Goal: Transaction & Acquisition: Purchase product/service

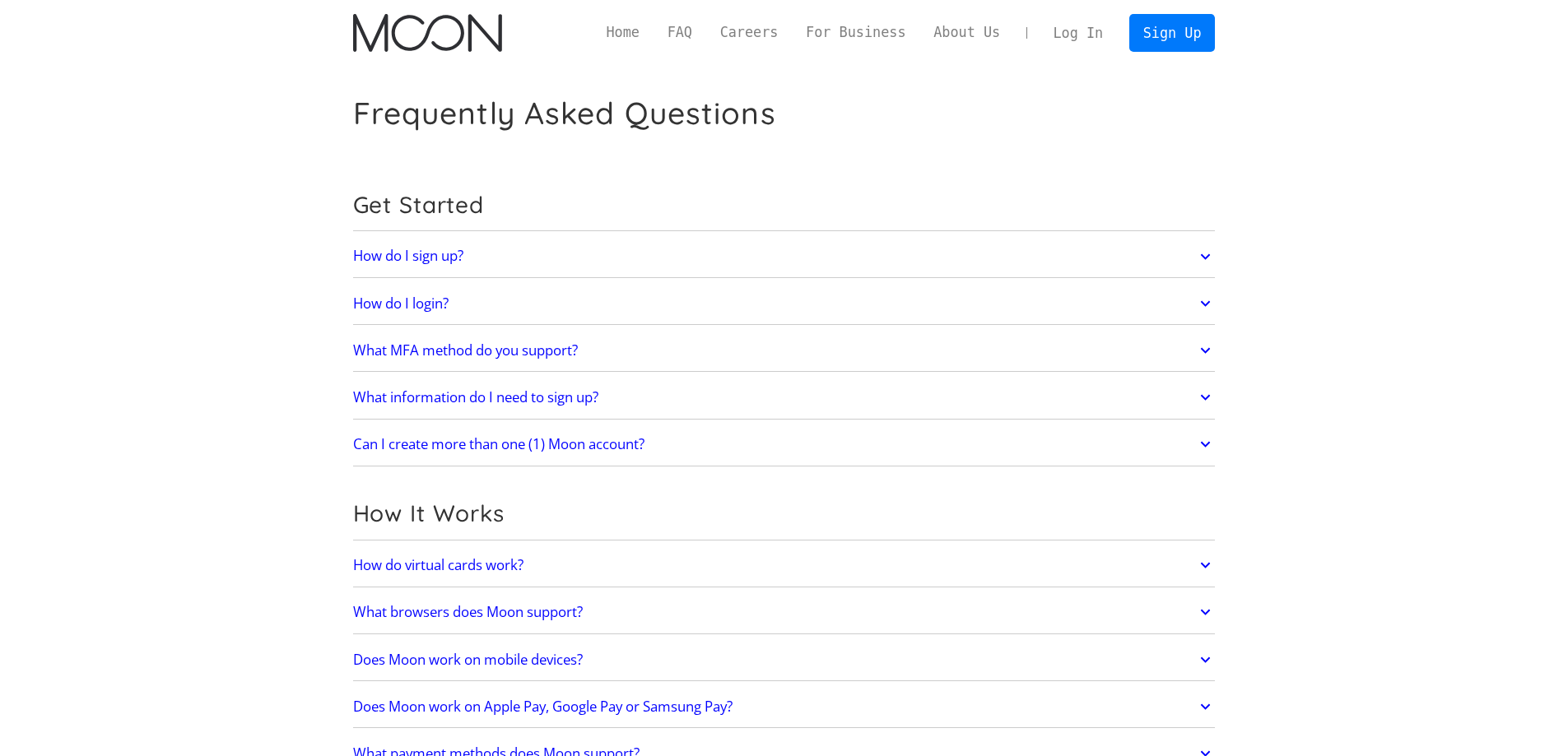
click at [1173, 28] on link "Sign Up" at bounding box center [1172, 32] width 85 height 37
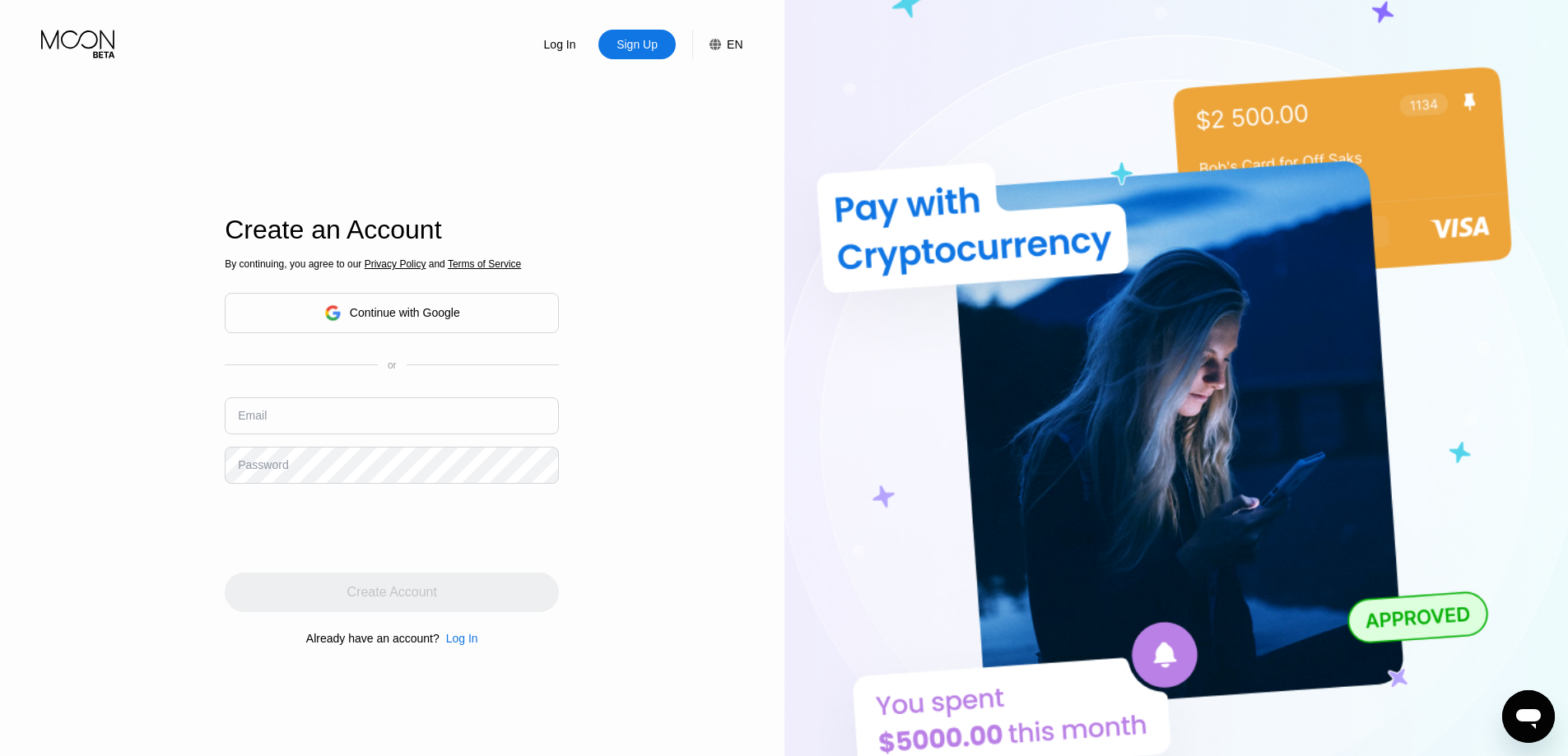
click at [422, 321] on div "Continue with Google" at bounding box center [392, 313] width 136 height 26
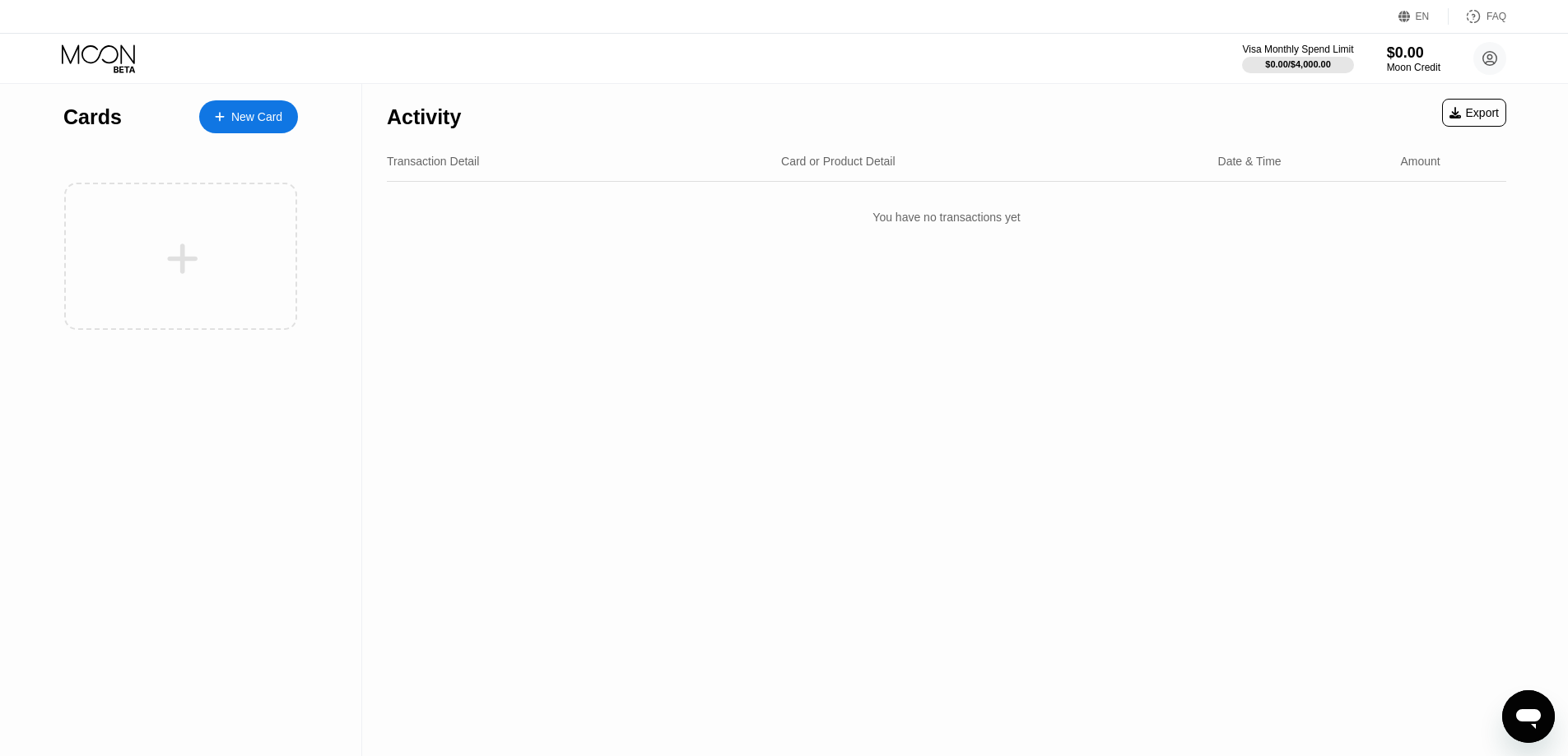
click at [217, 112] on icon at bounding box center [219, 117] width 10 height 12
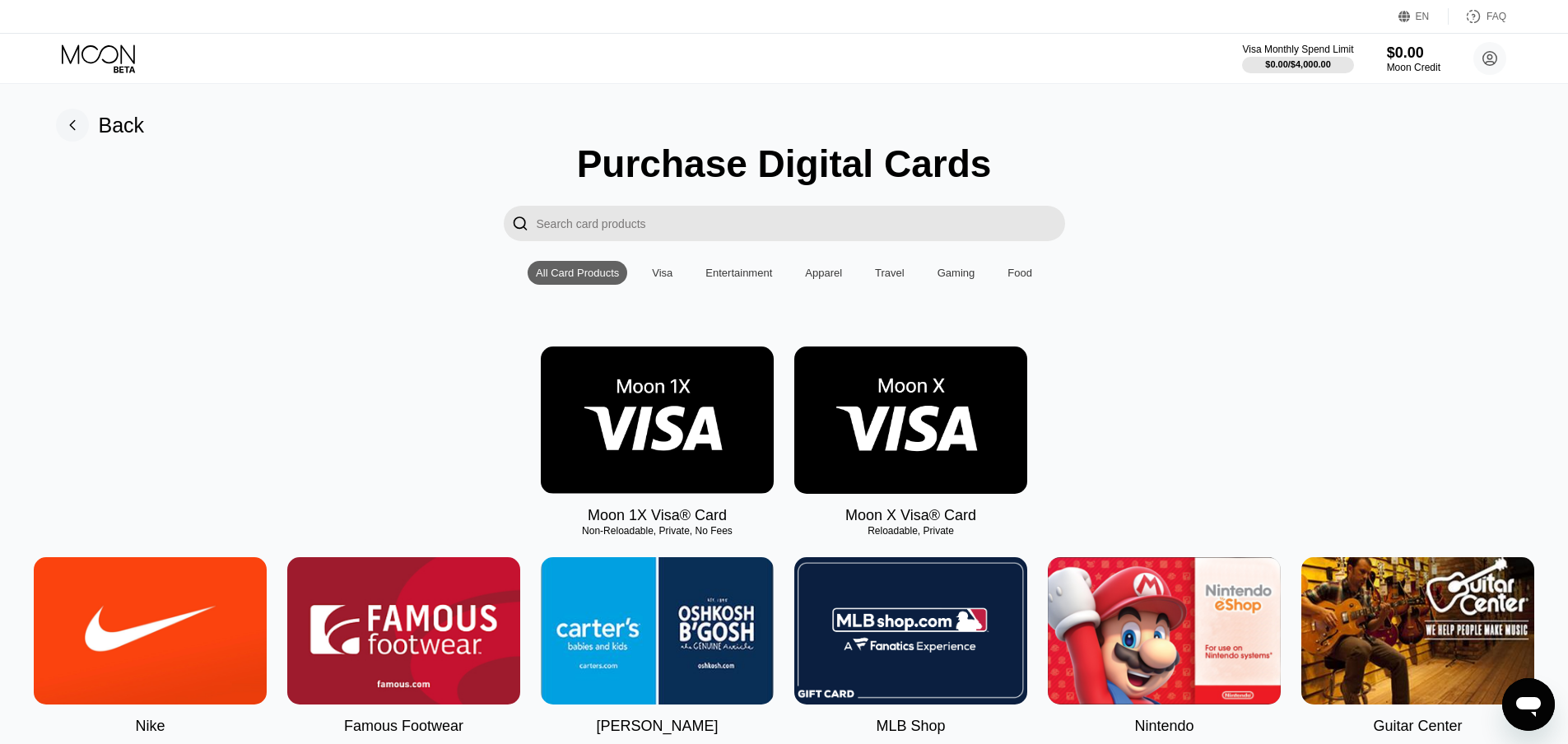
click at [927, 419] on img at bounding box center [910, 420] width 233 height 148
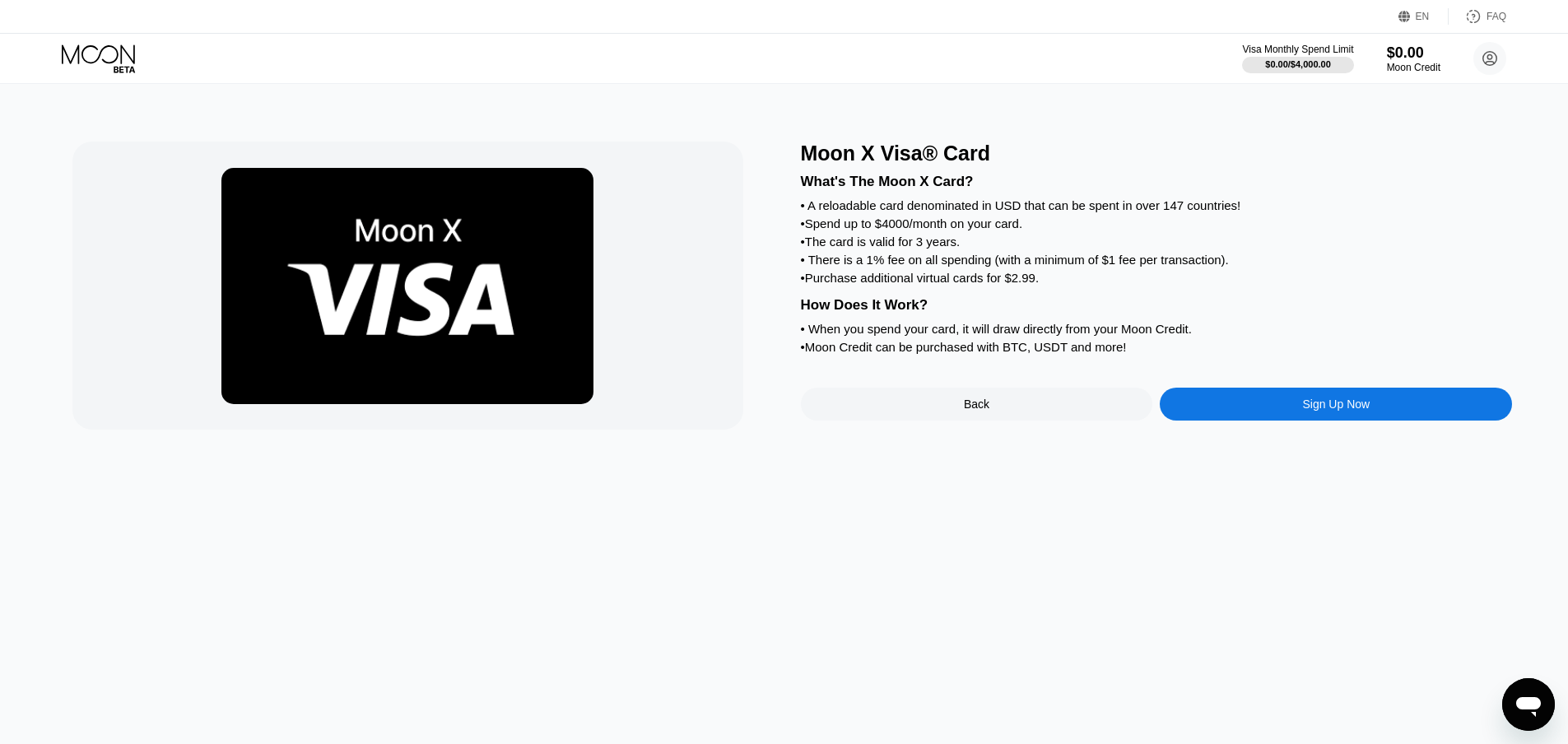
click at [1330, 411] on div "Sign Up Now" at bounding box center [1336, 404] width 68 height 13
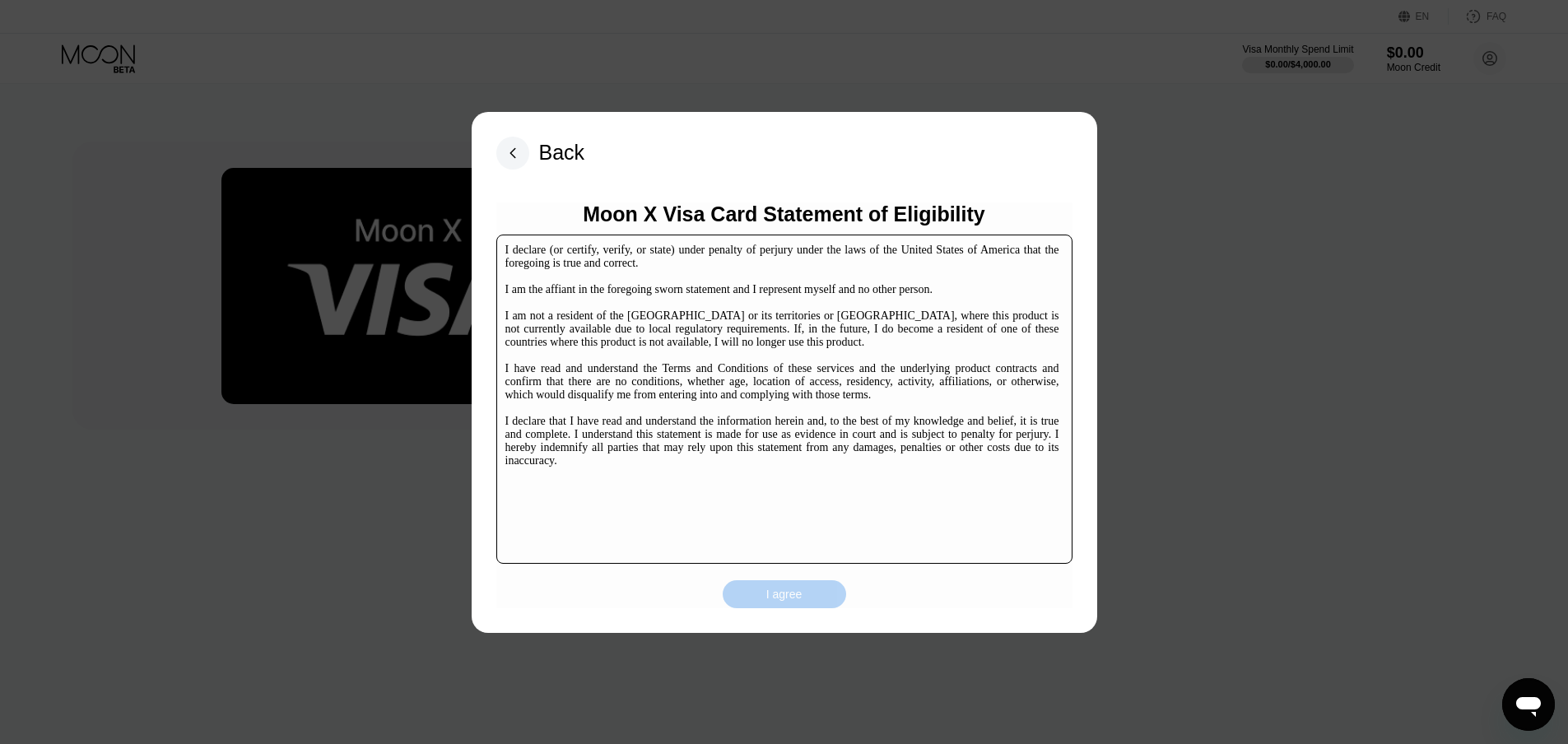
click at [811, 598] on div "I agree" at bounding box center [784, 594] width 124 height 28
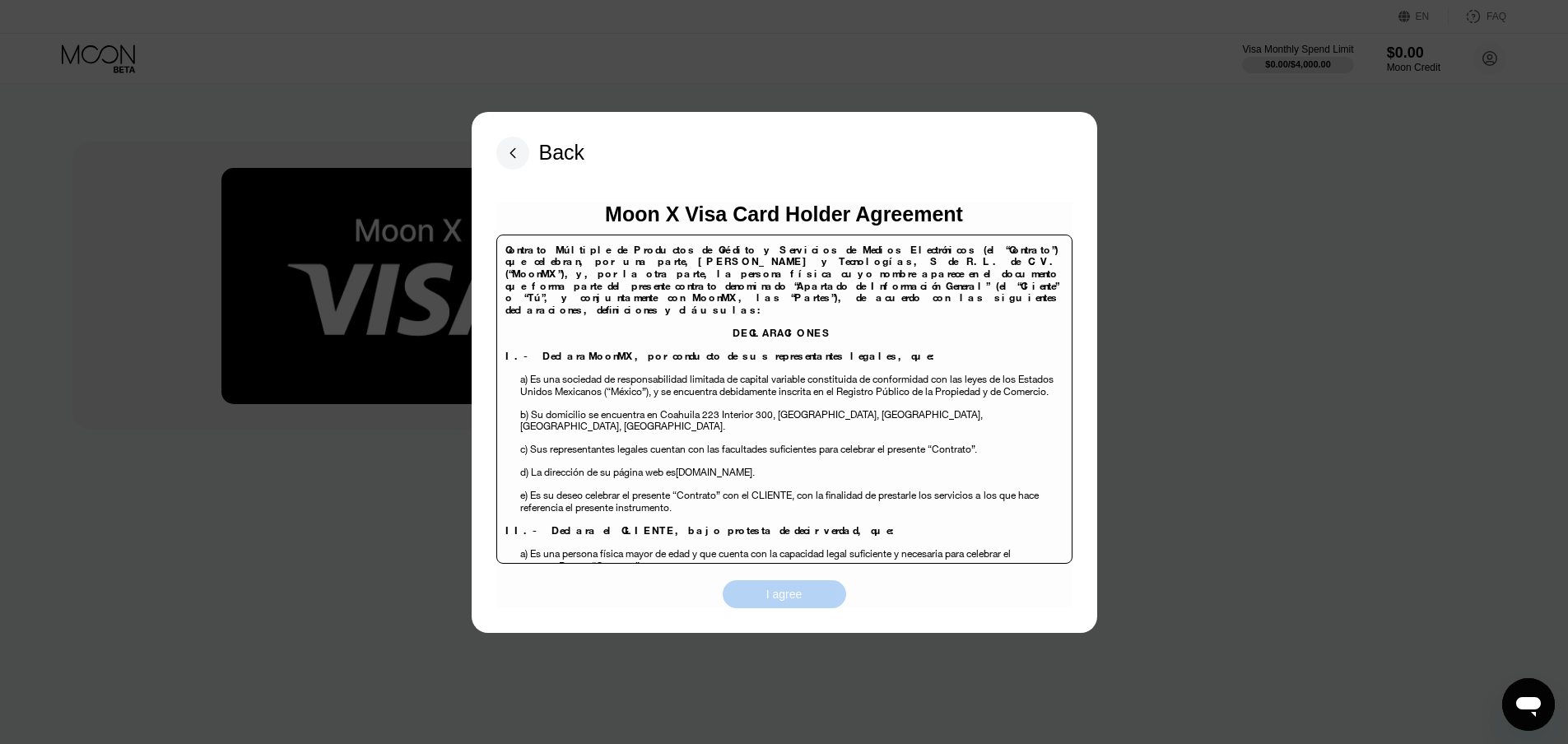
click at [798, 595] on div "I agree" at bounding box center [784, 594] width 36 height 15
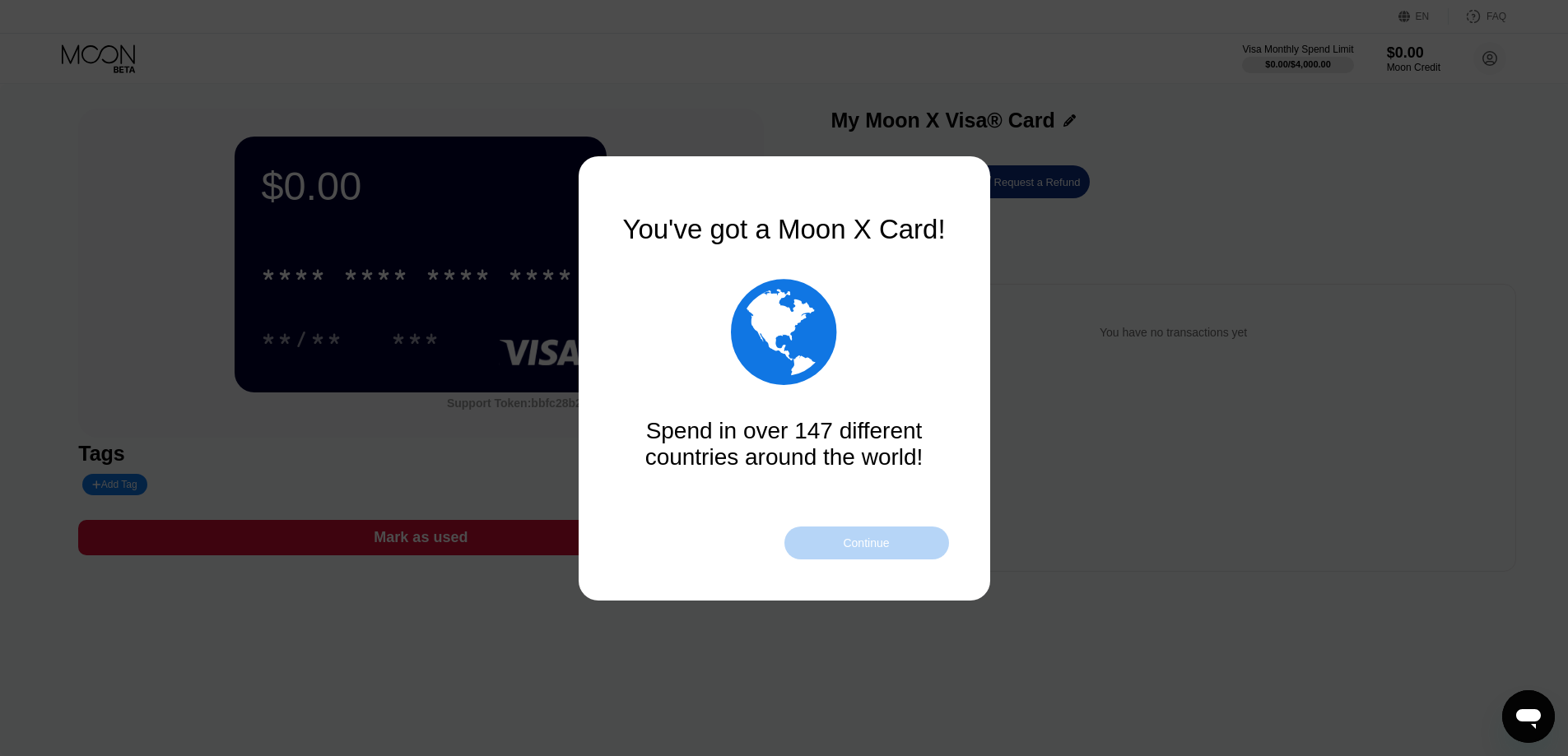
click at [887, 550] on div "Continue" at bounding box center [865, 543] width 46 height 13
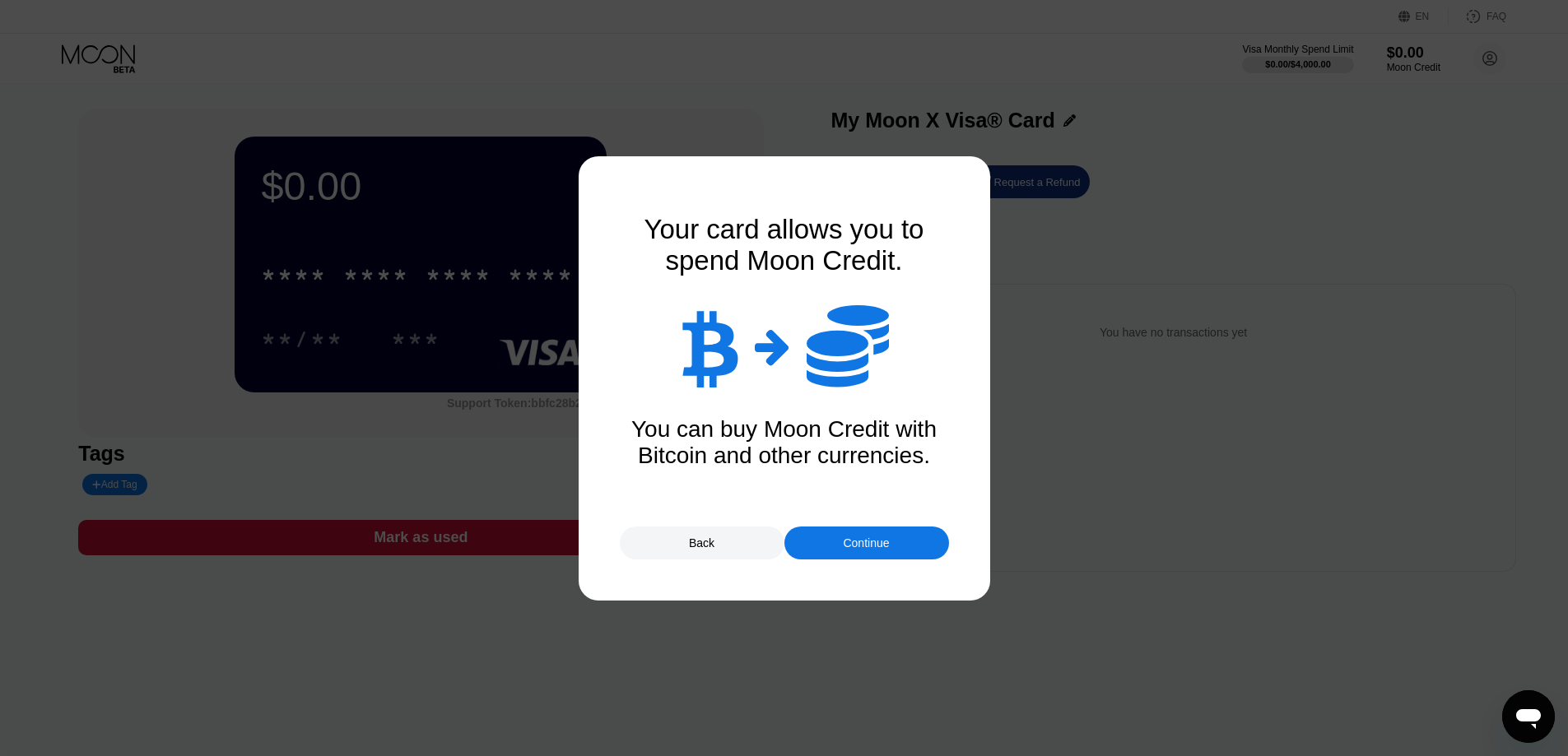
click at [883, 544] on div "Continue" at bounding box center [865, 543] width 46 height 13
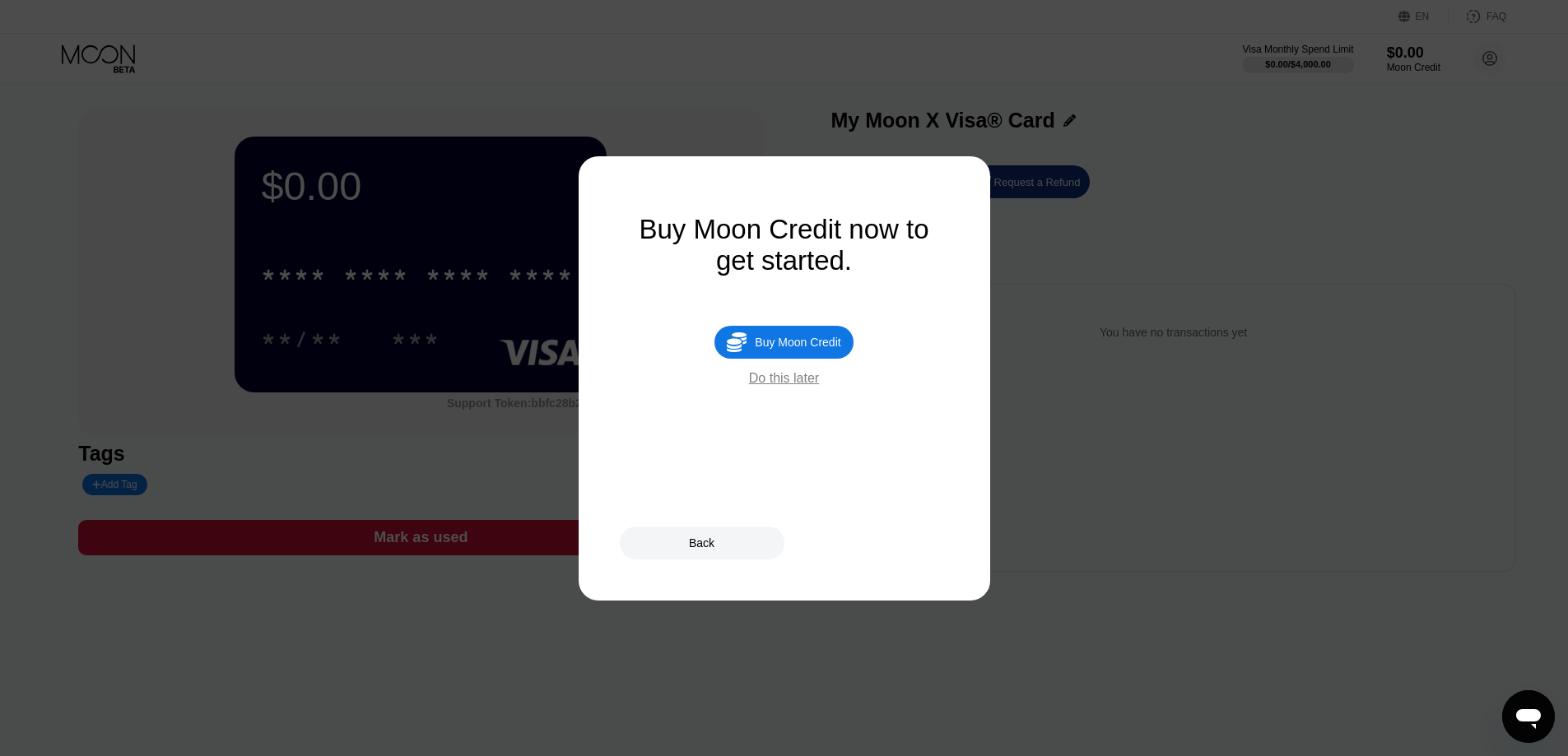
click at [830, 349] on div "Buy Moon Credit" at bounding box center [796, 342] width 85 height 13
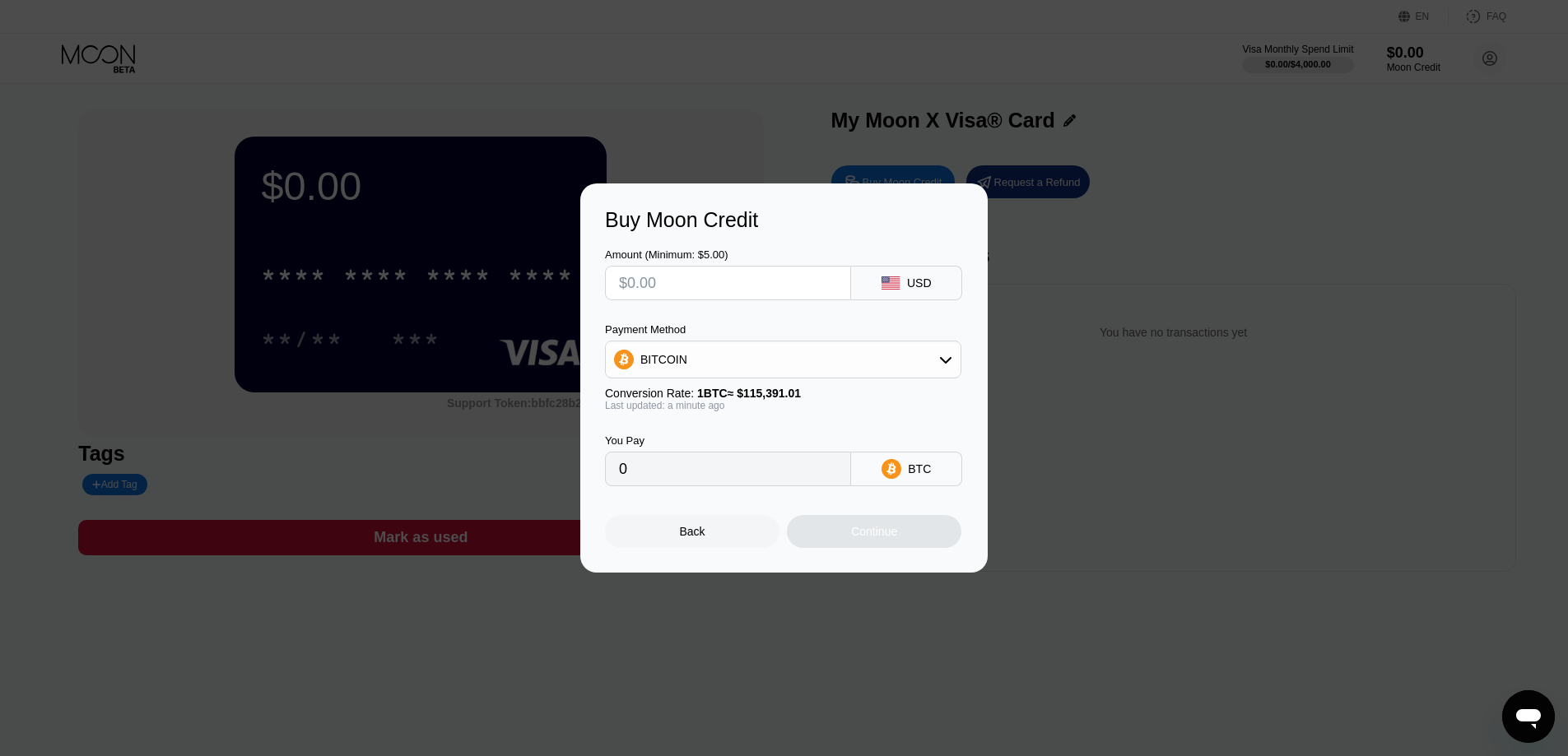
click at [726, 283] on input "text" at bounding box center [728, 284] width 218 height 33
click at [945, 361] on icon at bounding box center [945, 360] width 13 height 13
click at [871, 441] on div "USDT on TRON" at bounding box center [793, 441] width 310 height 13
type input "0.00"
click at [723, 282] on input "text" at bounding box center [728, 284] width 218 height 33
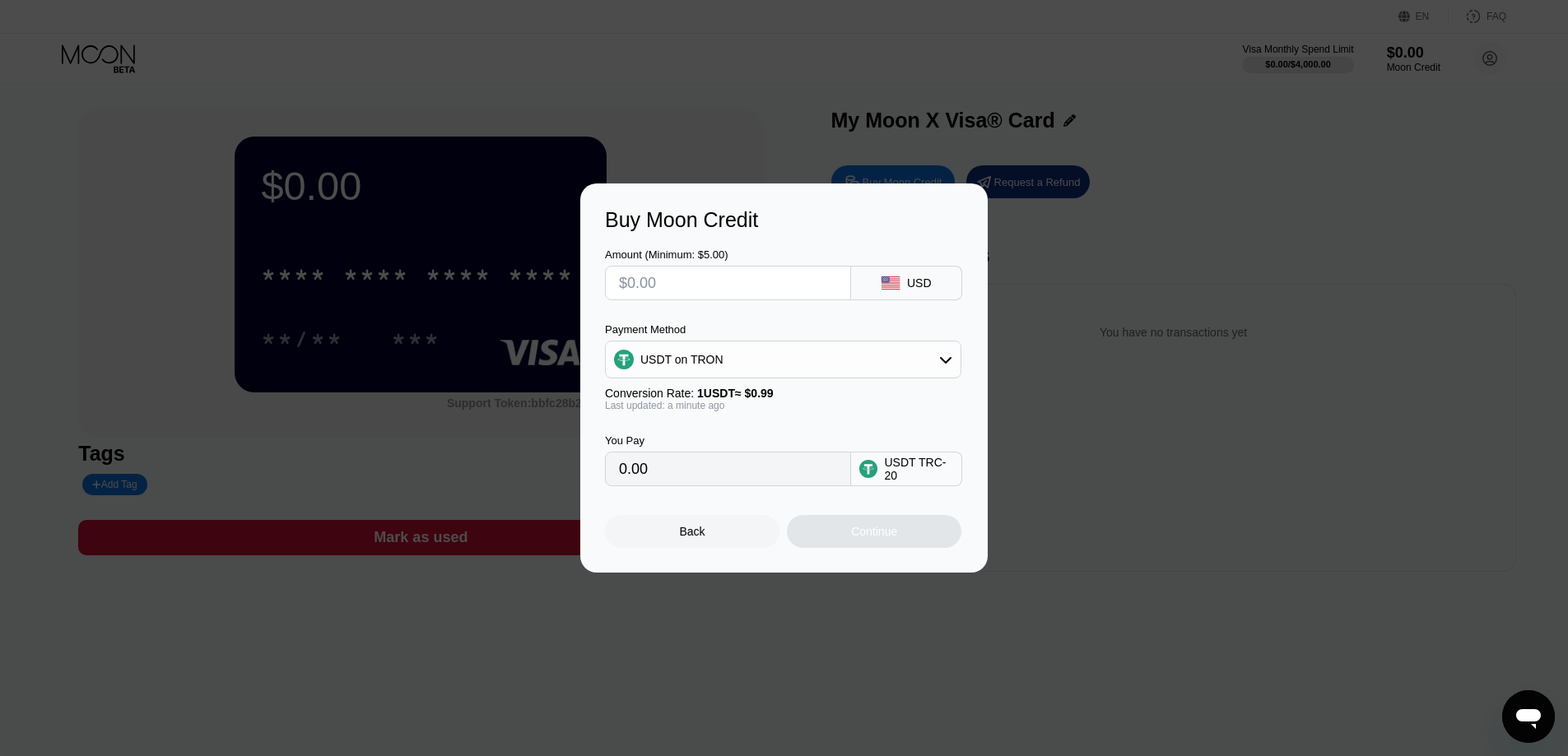
type input "$5"
type input "5.05"
type input "$5"
click at [876, 535] on div "Continue" at bounding box center [873, 531] width 46 height 13
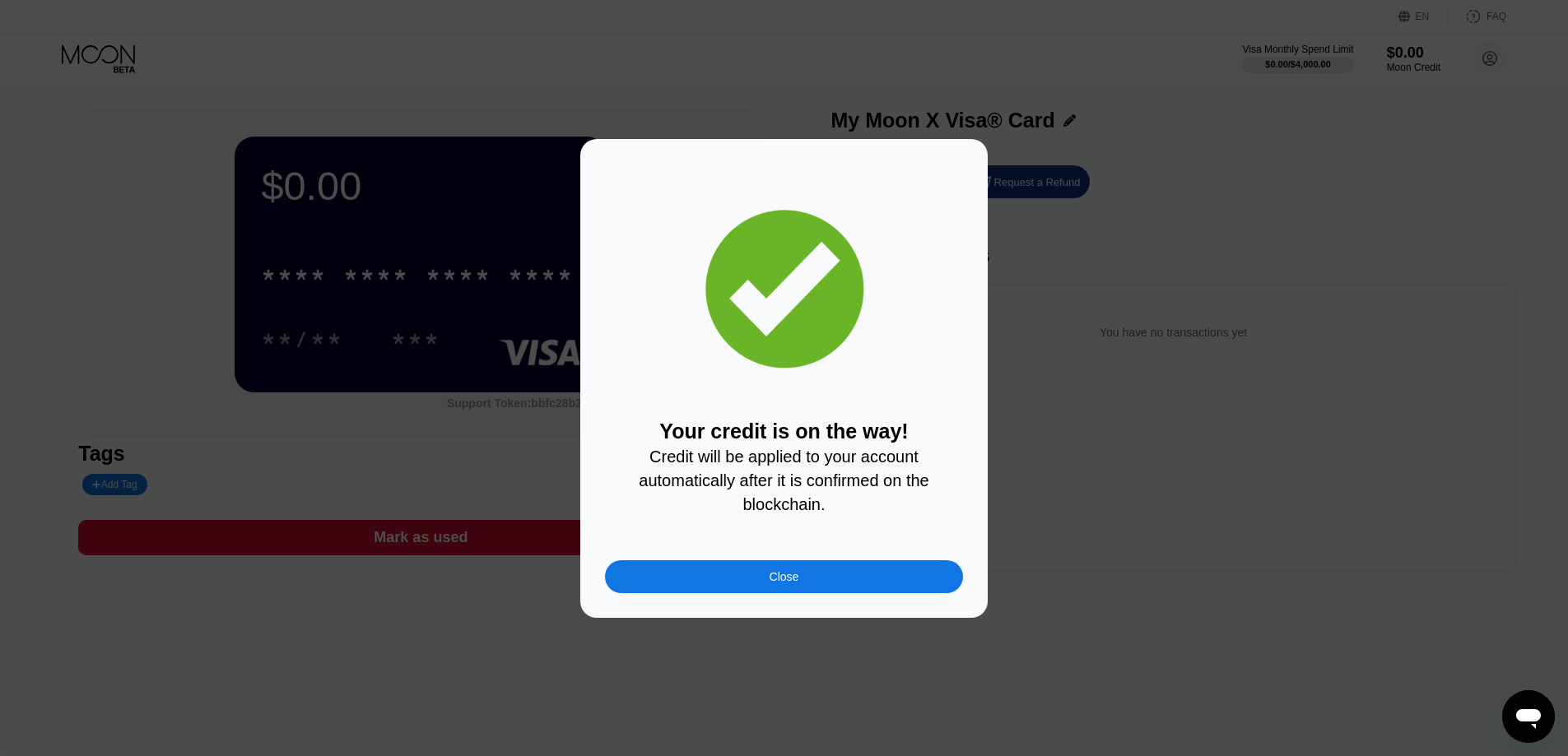
drag, startPoint x: 878, startPoint y: 584, endPoint x: 939, endPoint y: 650, distance: 89.9
click at [878, 584] on div "Close" at bounding box center [784, 577] width 358 height 33
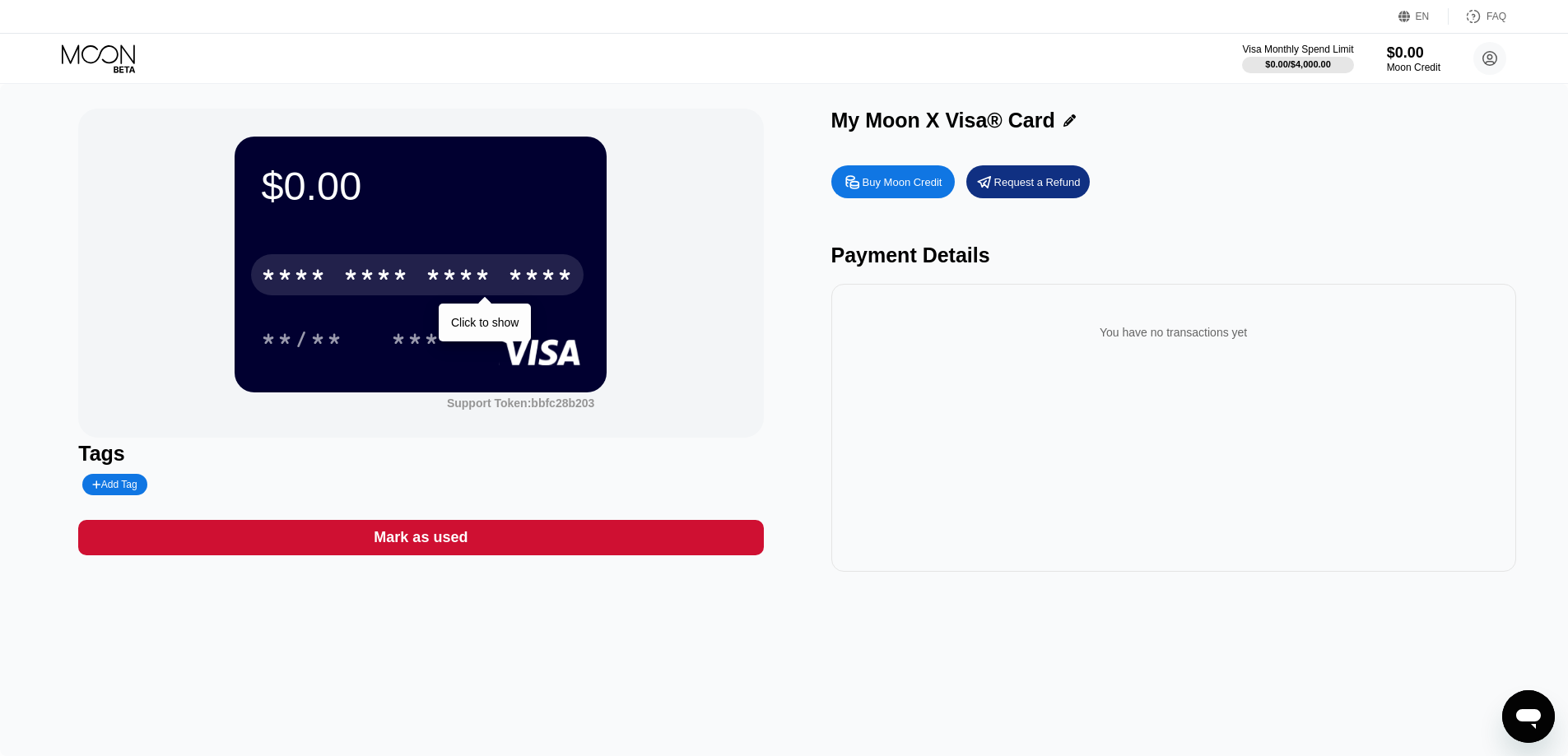
click at [291, 275] on div "* * * *" at bounding box center [294, 277] width 66 height 27
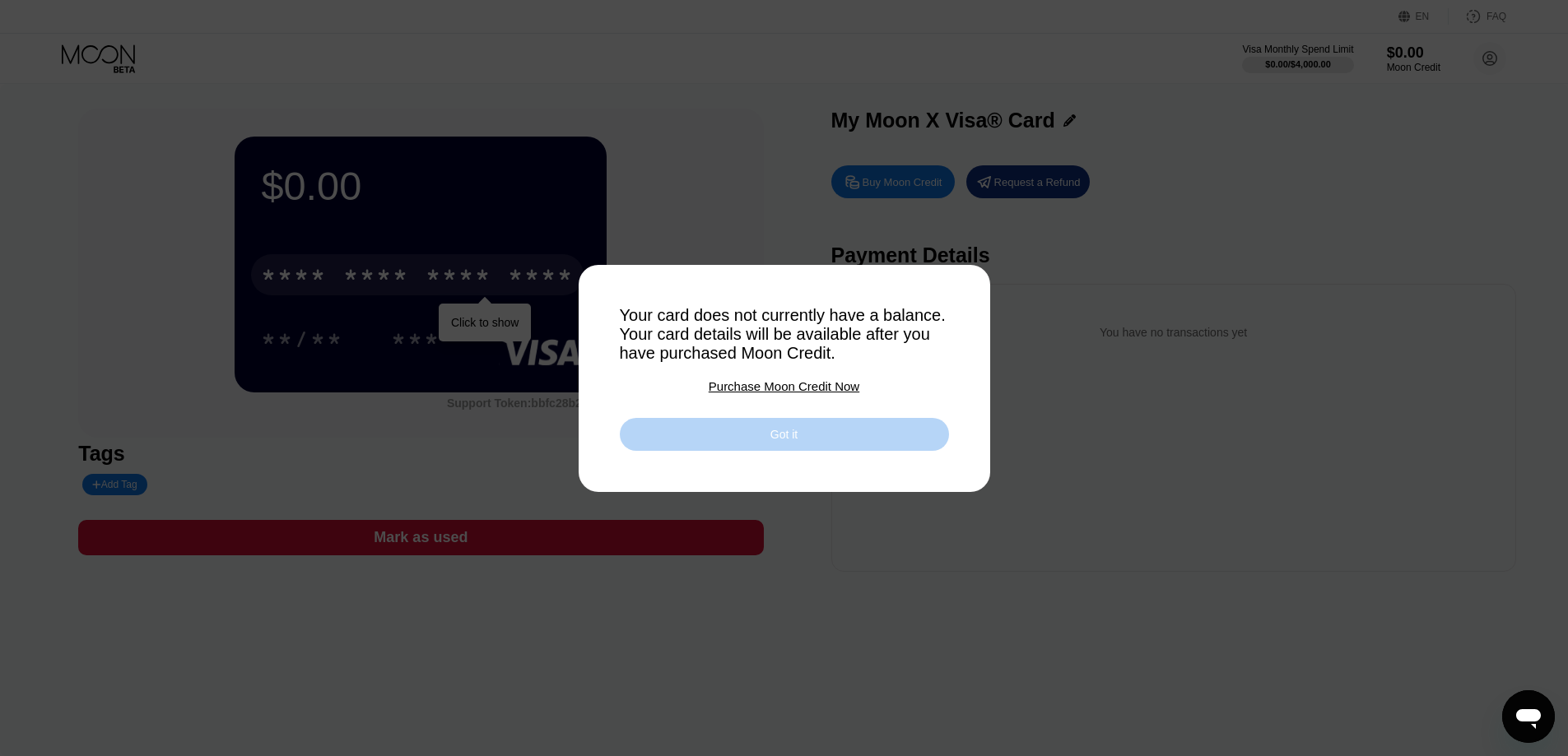
click at [859, 443] on div "Got it" at bounding box center [784, 435] width 329 height 33
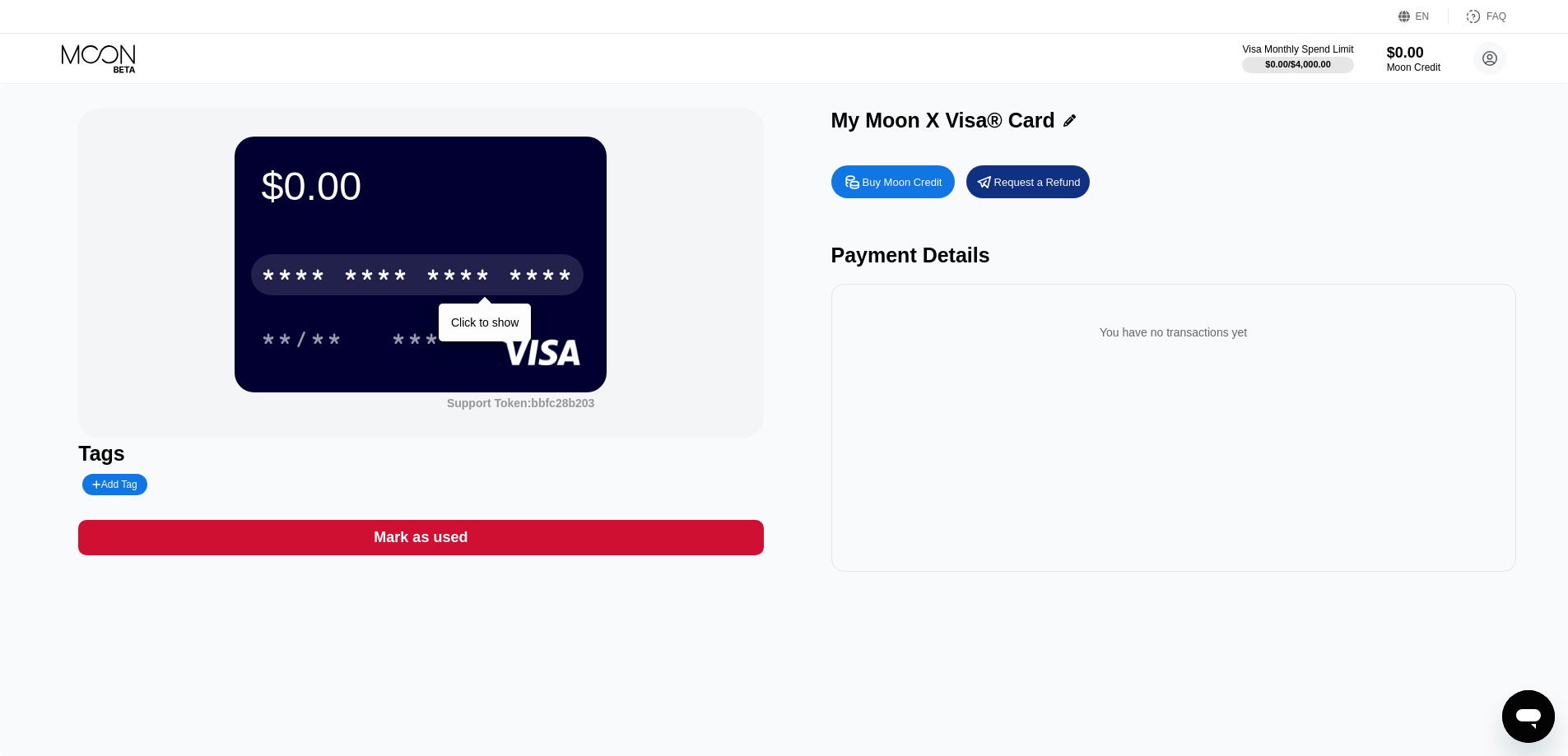
click at [466, 267] on div "* * * *" at bounding box center [459, 277] width 66 height 27
click at [417, 277] on div "* * * * * * * * * * * * 5807" at bounding box center [417, 274] width 332 height 41
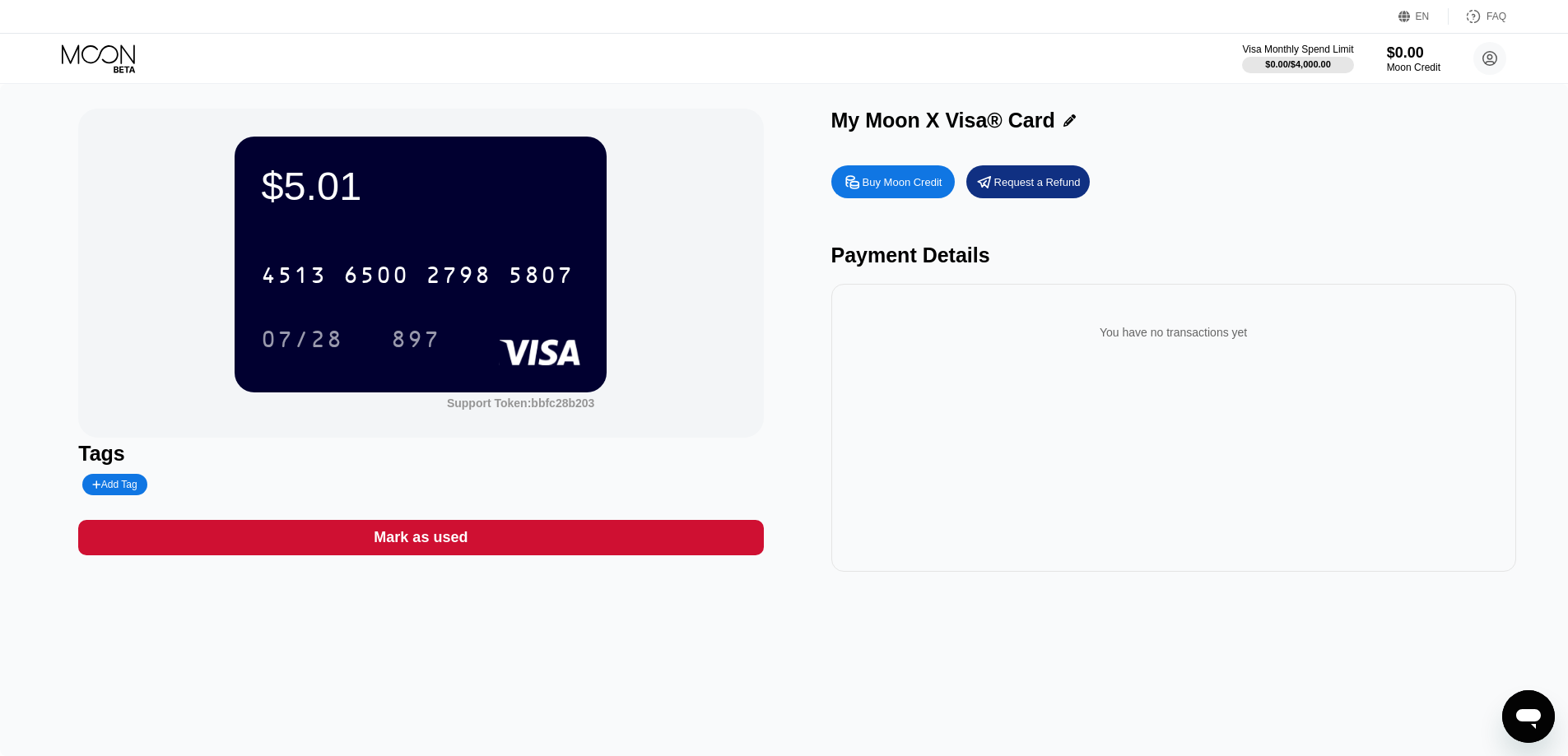
click at [117, 489] on div "Add Tag" at bounding box center [114, 484] width 44 height 12
click at [122, 489] on input "text" at bounding box center [154, 484] width 126 height 12
click at [227, 484] on icon at bounding box center [231, 484] width 9 height 10
click at [322, 485] on div at bounding box center [263, 484] width 372 height 21
click at [239, 491] on div at bounding box center [172, 484] width 161 height 12
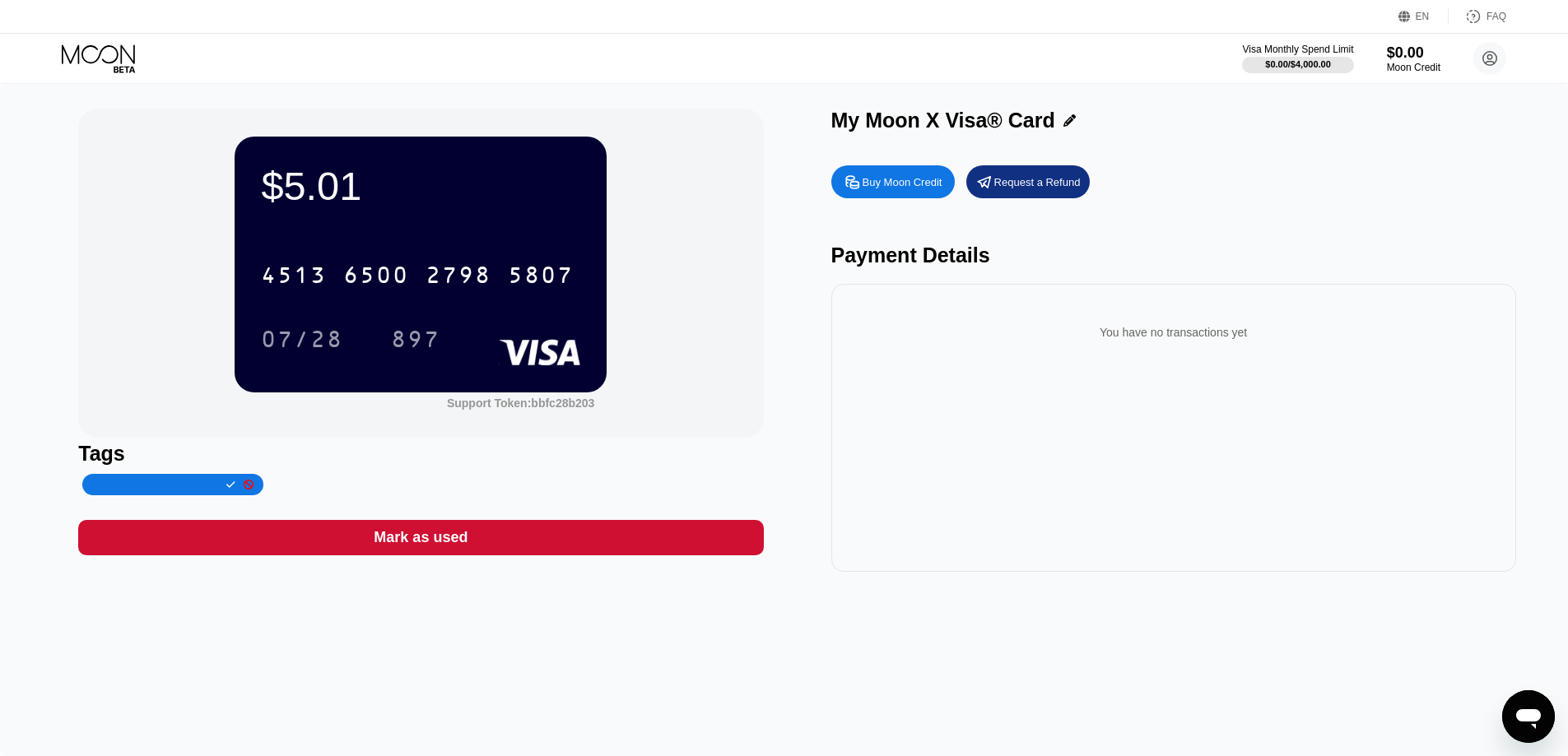
click at [607, 429] on div "$5.01 4513 6500 2798 5807 07/28 897 Support Token: bbfc28b203" at bounding box center [420, 272] width 684 height 329
click at [1487, 64] on icon at bounding box center [1489, 59] width 14 height 14
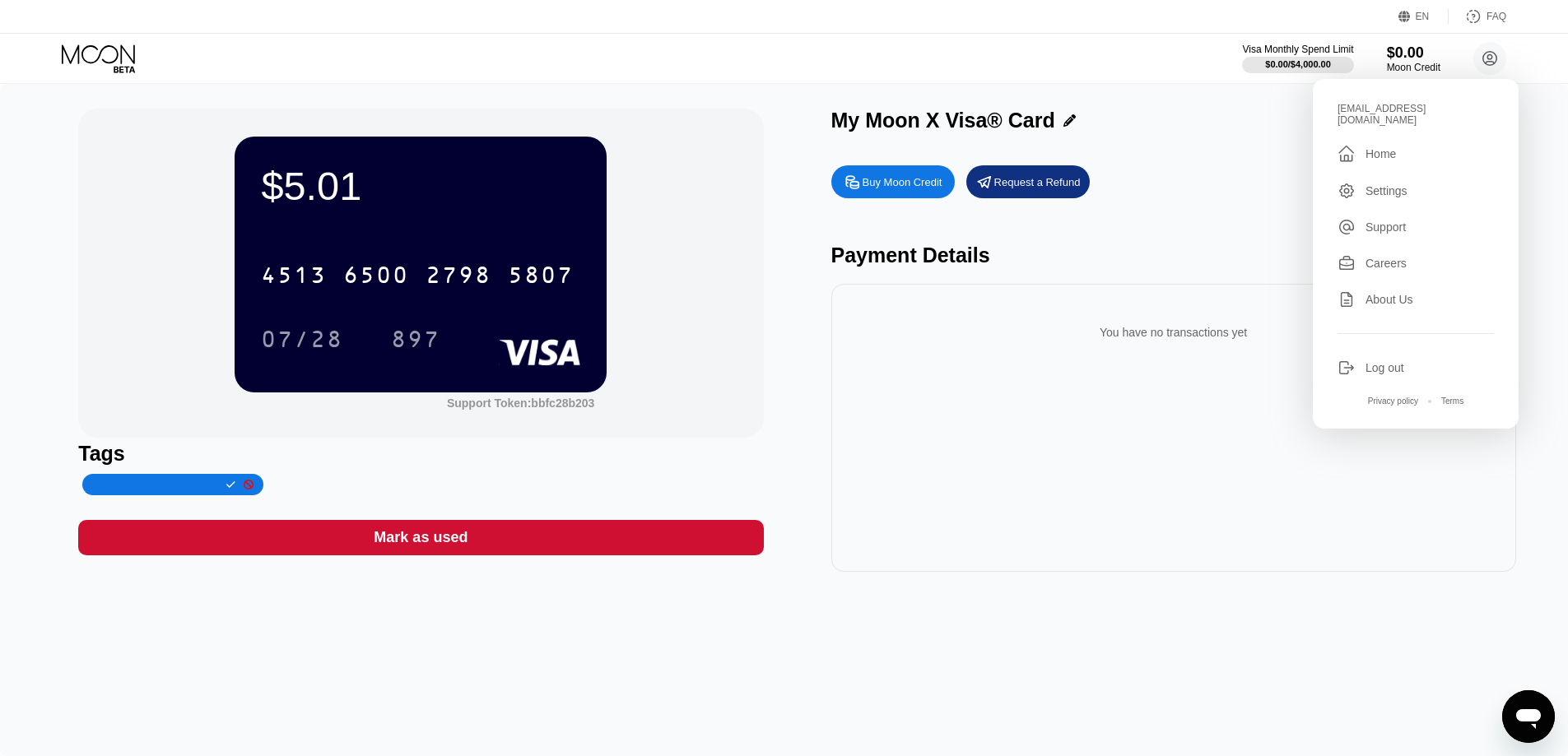
click at [1393, 184] on div "Settings" at bounding box center [1386, 191] width 42 height 13
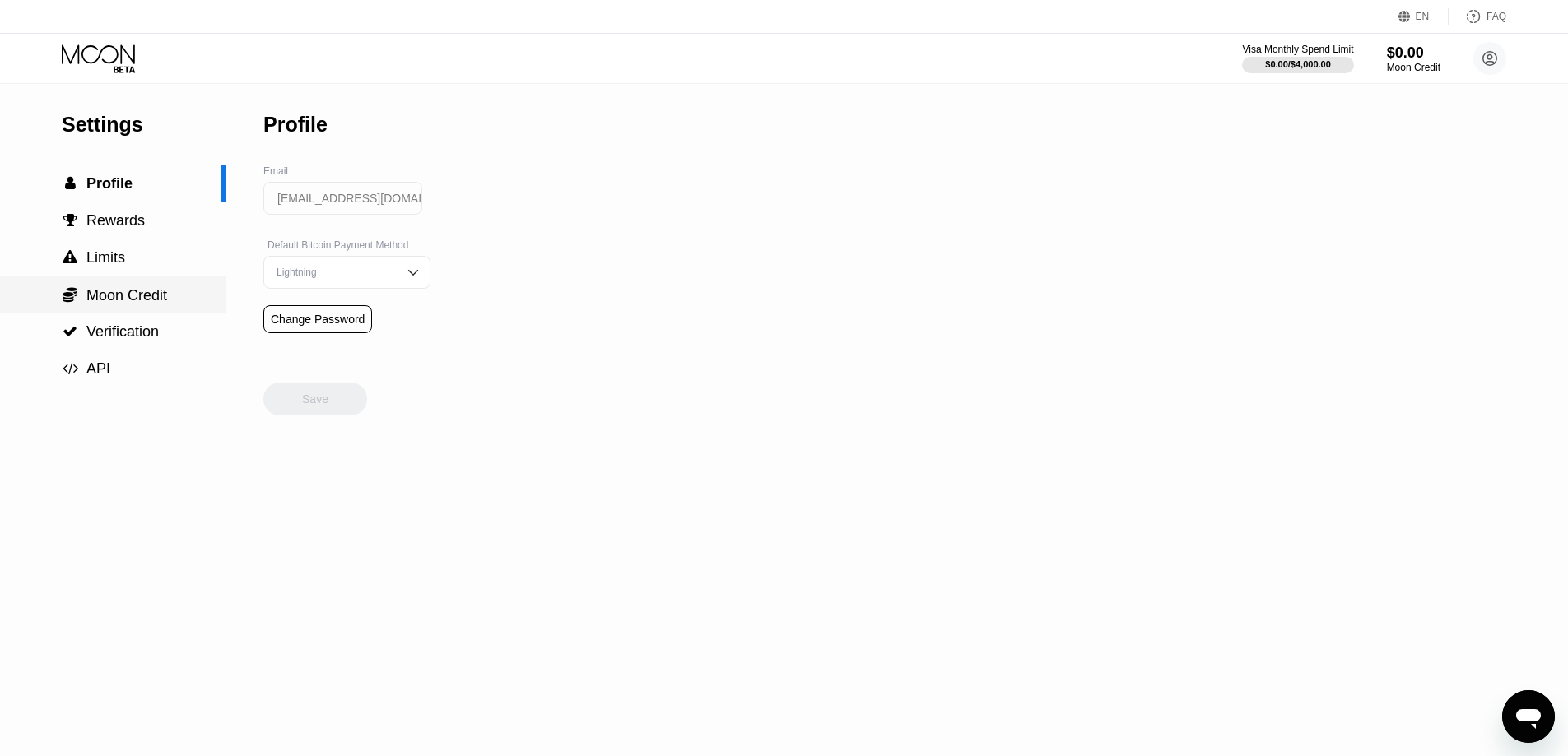
click at [170, 305] on div " Moon Credit" at bounding box center [113, 295] width 226 height 18
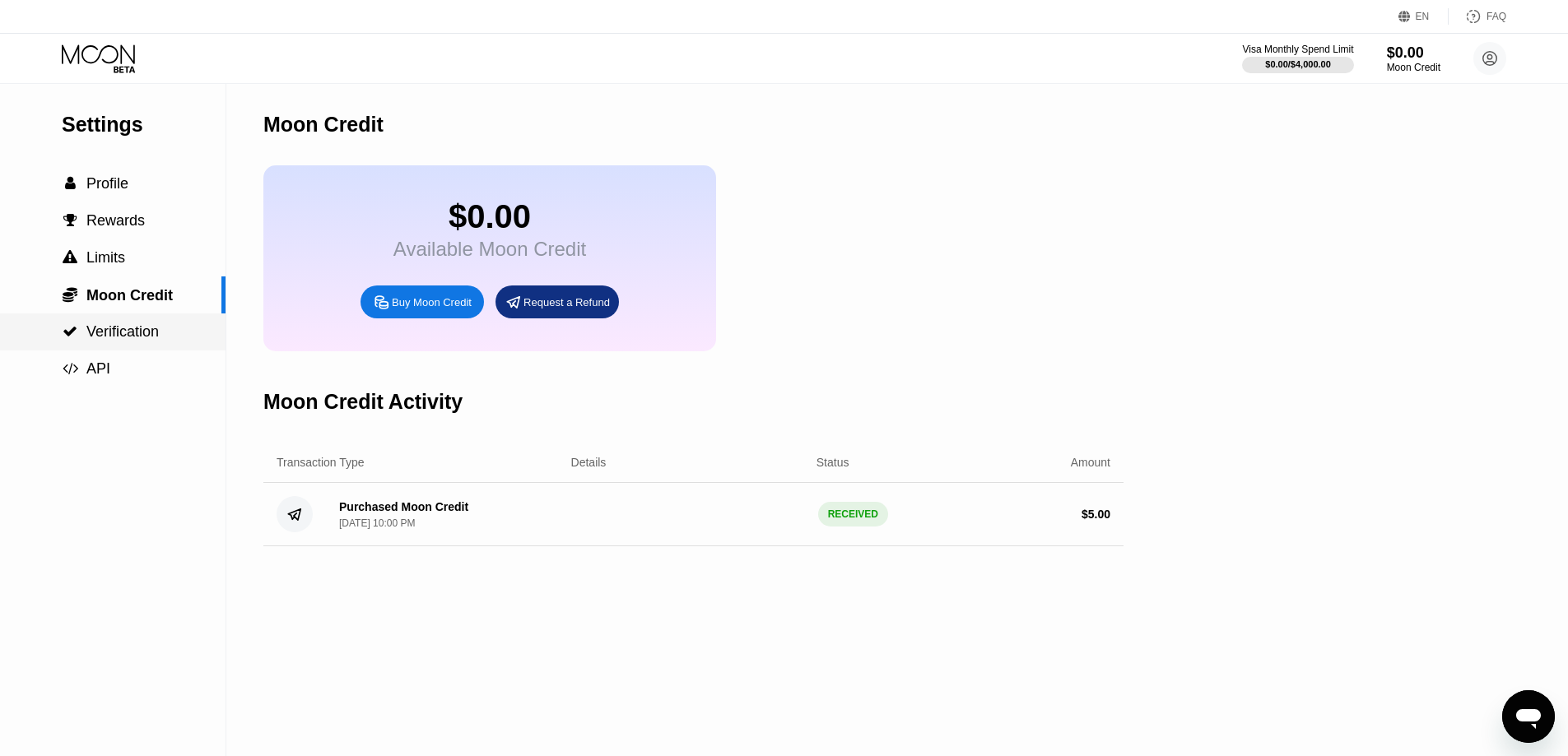
click at [133, 339] on span "Verification" at bounding box center [122, 331] width 72 height 17
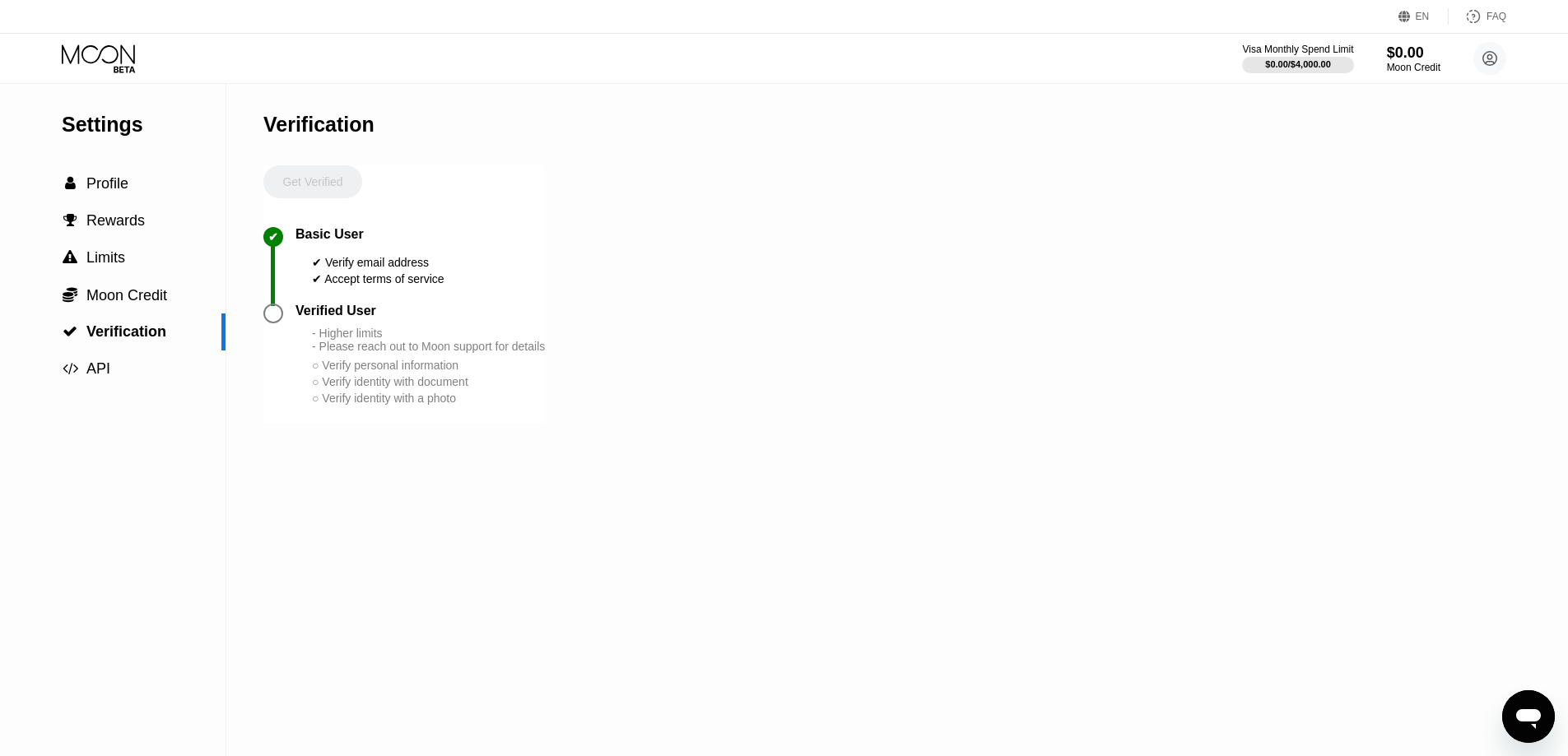
click at [565, 564] on div "Settings  Profile  Rewards  Limits  Moon Credit  Verification  API Verifi…" at bounding box center [784, 419] width 1568 height 673
click at [142, 193] on div " Profile" at bounding box center [113, 183] width 226 height 17
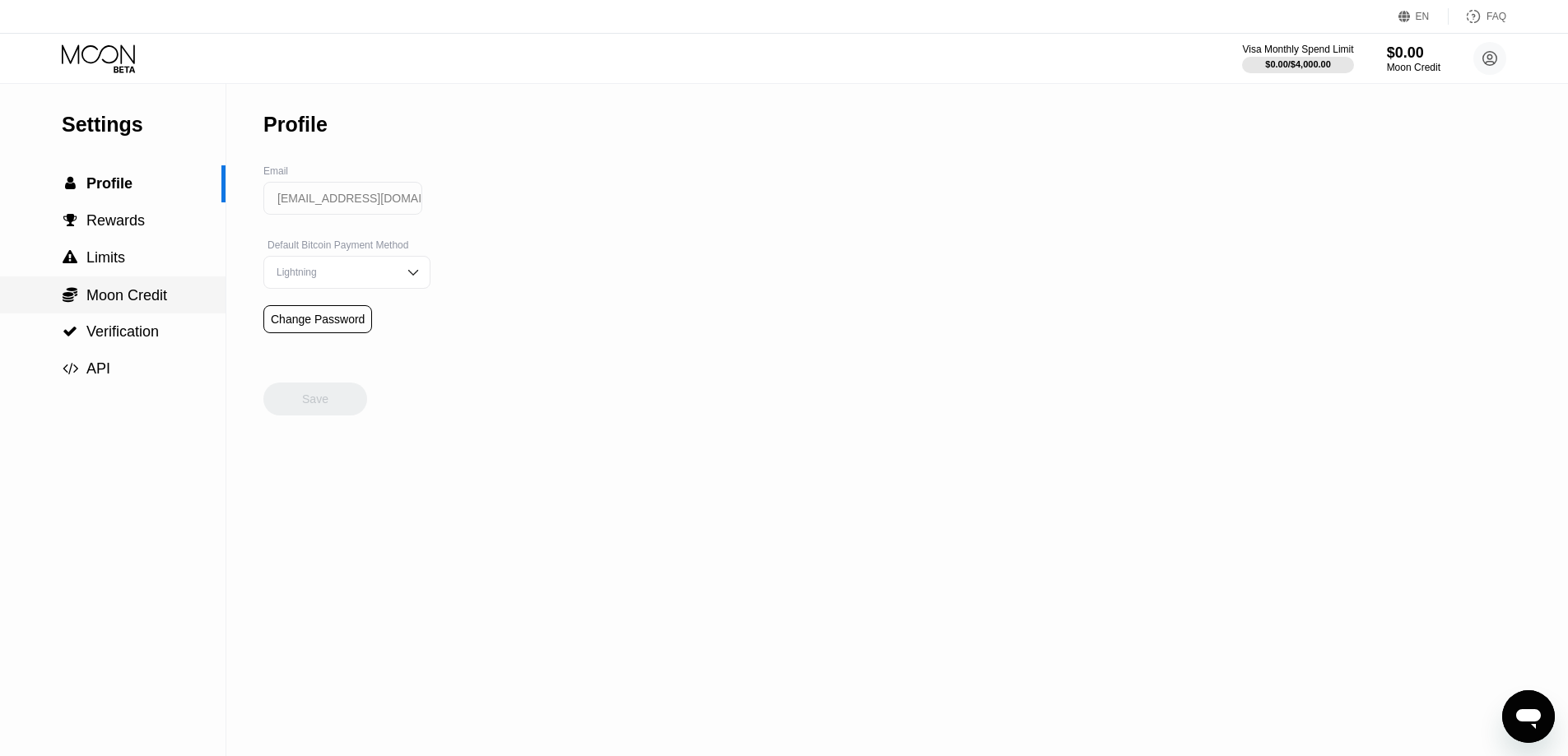
click at [147, 298] on span "Moon Credit" at bounding box center [127, 295] width 81 height 17
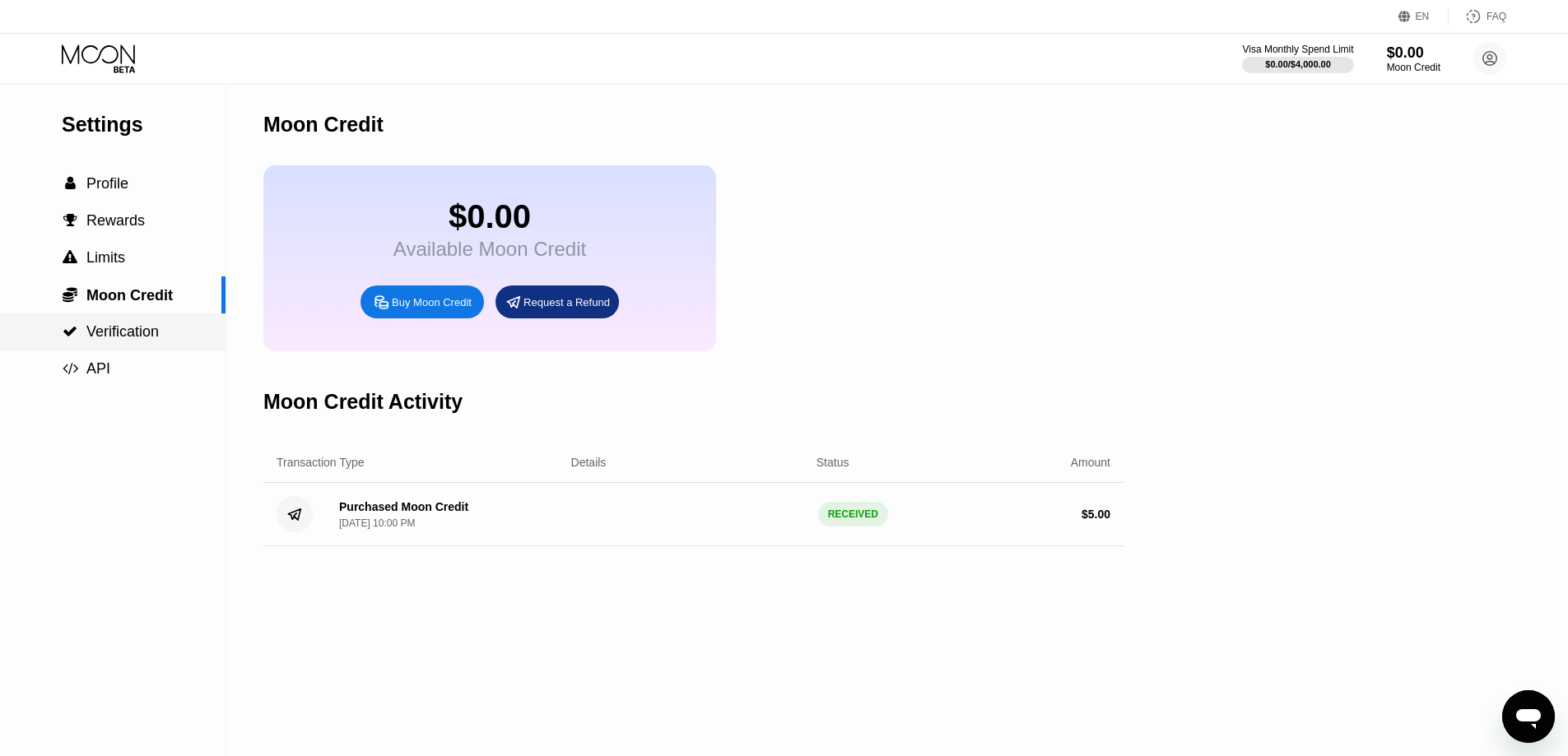
click at [162, 336] on div " Verification" at bounding box center [113, 331] width 226 height 17
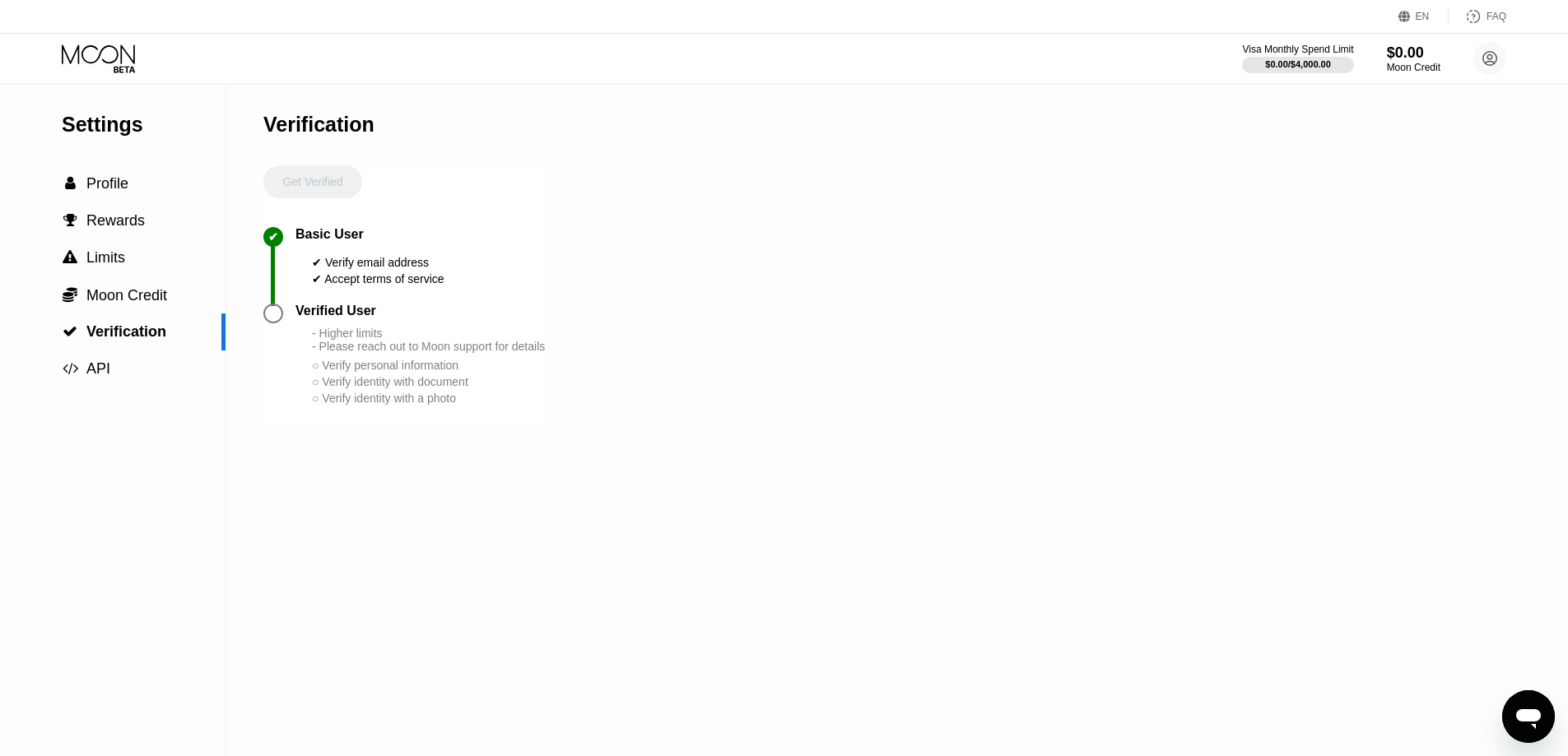
click at [283, 323] on div at bounding box center [273, 314] width 20 height 20
click at [267, 323] on div at bounding box center [273, 314] width 20 height 20
click at [102, 47] on icon at bounding box center [99, 58] width 76 height 28
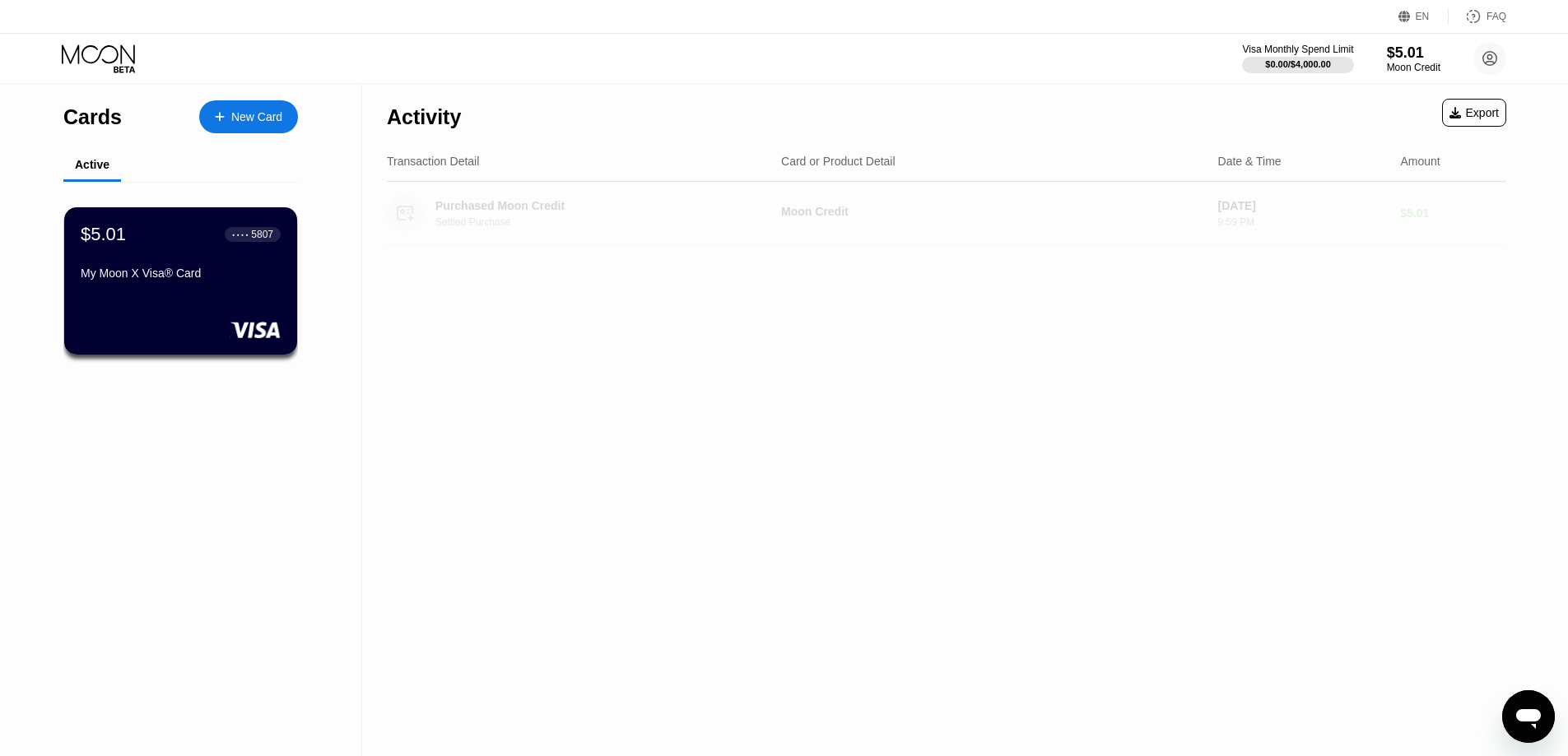
click at [469, 217] on div "Purchased Moon Credit Settled Purchase" at bounding box center [606, 213] width 343 height 28
click at [415, 206] on circle at bounding box center [405, 213] width 36 height 36
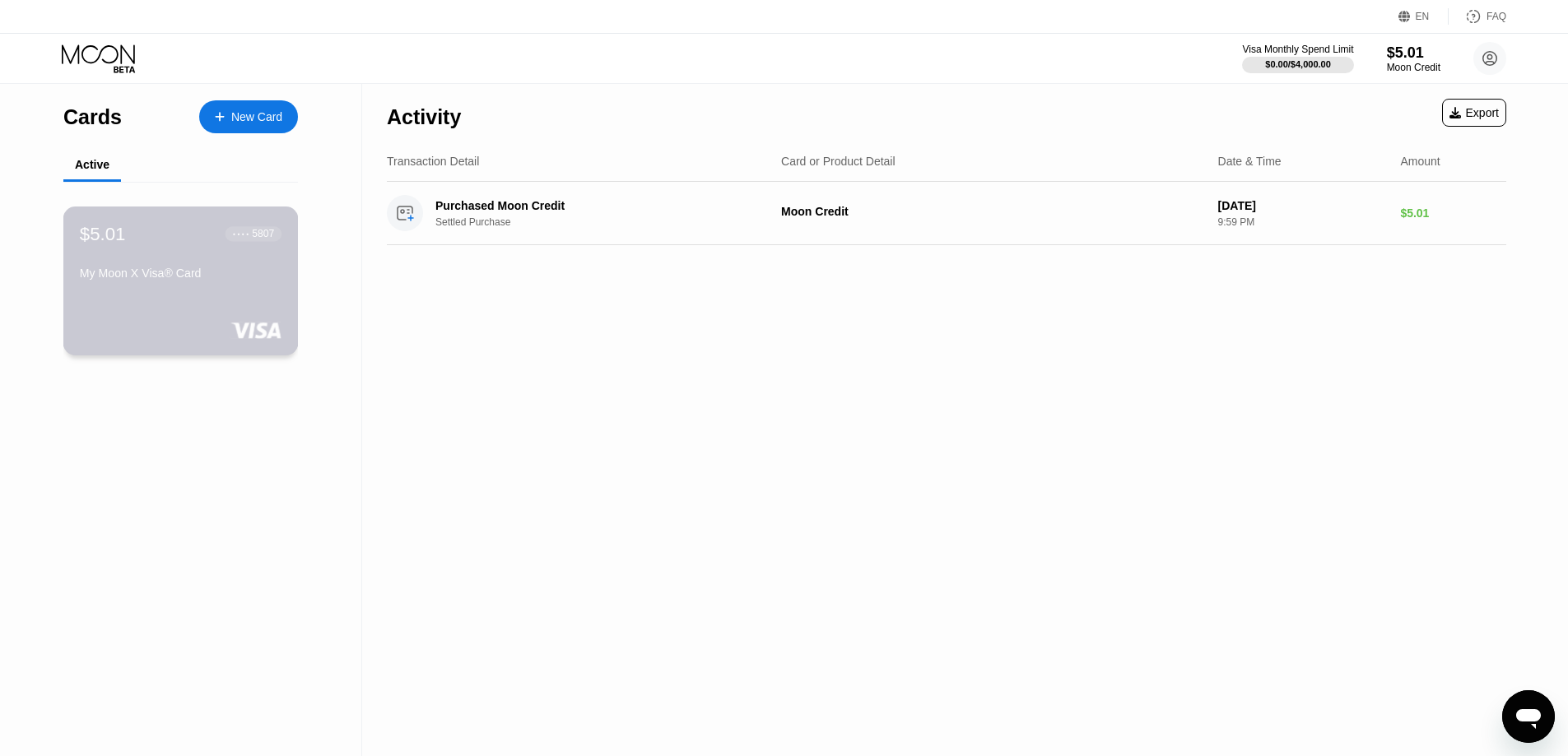
click at [179, 280] on div "My Moon X Visa® Card" at bounding box center [181, 273] width 202 height 13
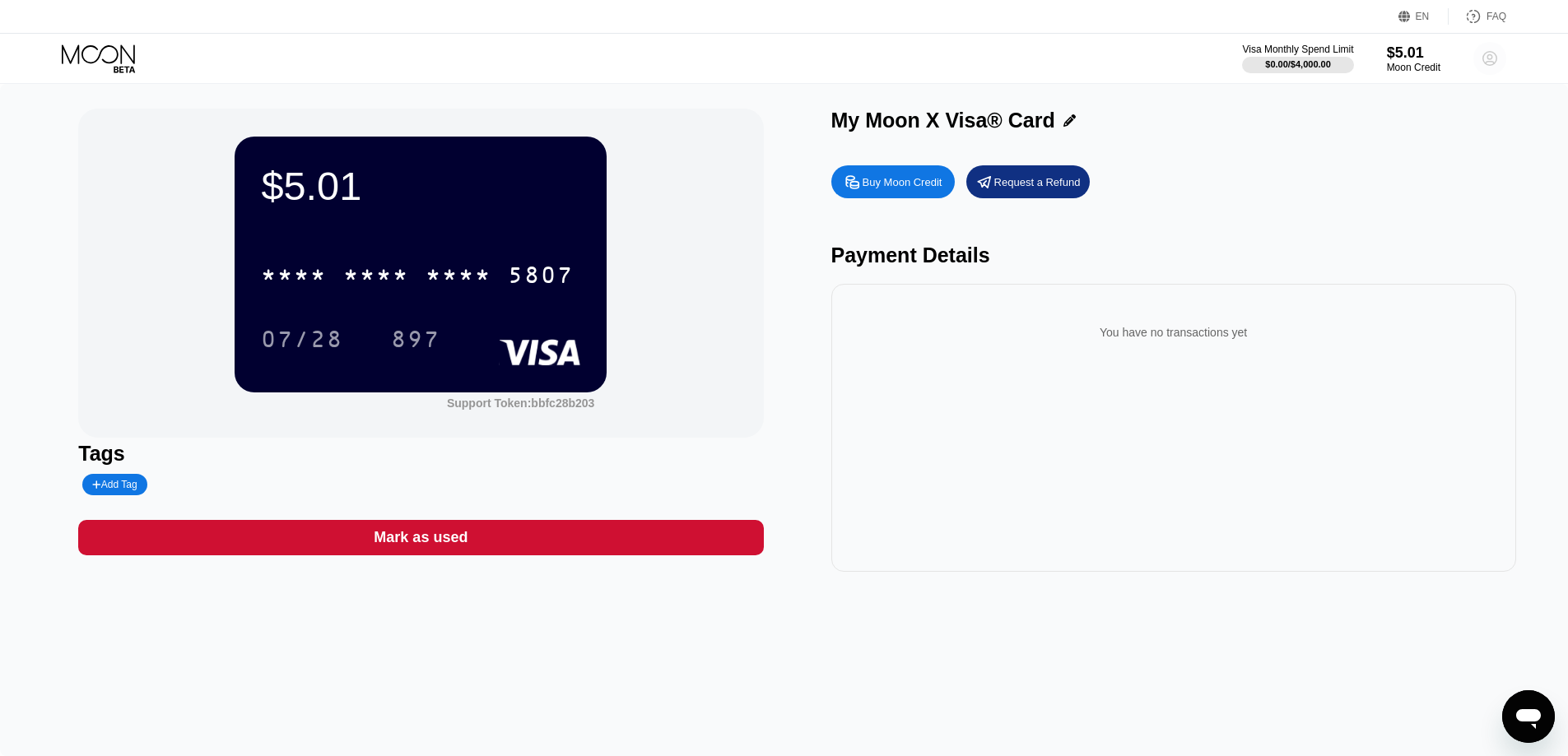
click at [1495, 63] on g at bounding box center [1489, 59] width 14 height 14
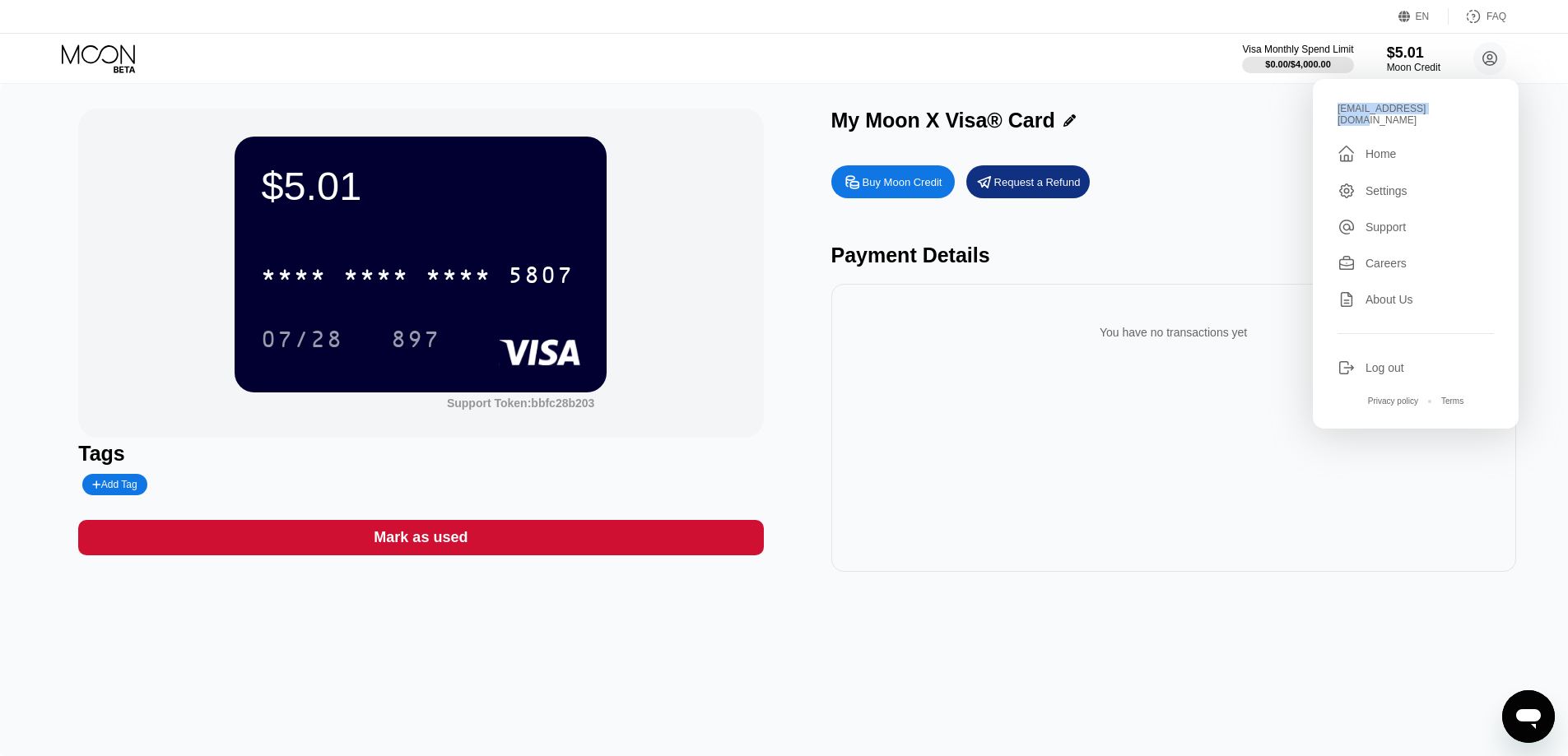
drag, startPoint x: 1458, startPoint y: 116, endPoint x: 1319, endPoint y: 101, distance: 139.8
click at [1319, 101] on div "[EMAIL_ADDRESS][DOMAIN_NAME]  Home Settings Support Careers About Us Log out P…" at bounding box center [1416, 253] width 206 height 350
copy div "[EMAIL_ADDRESS][DOMAIN_NAME]"
click at [1228, 211] on div "Buy Moon Credit Request a Refund Payment Details You have no transactions yet" at bounding box center [1173, 364] width 684 height 415
